Goal: Task Accomplishment & Management: Use online tool/utility

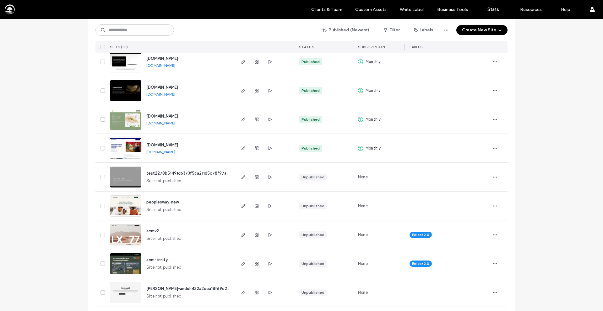
scroll to position [113, 0]
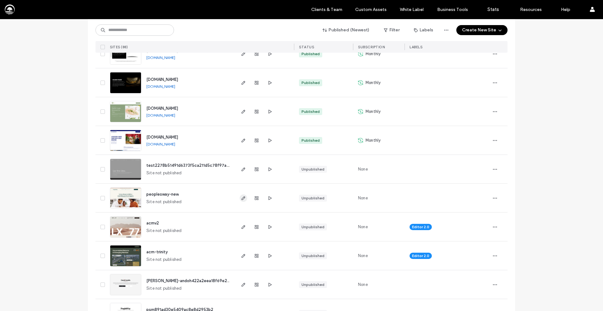
click at [241, 199] on use "button" at bounding box center [243, 199] width 4 height 4
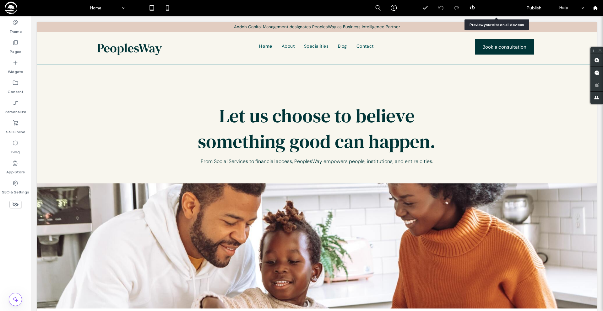
click at [493, 10] on span "Preview" at bounding box center [493, 7] width 16 height 5
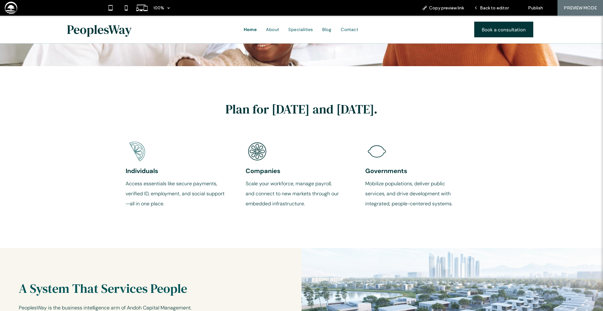
scroll to position [266, 0]
